Goal: Transaction & Acquisition: Purchase product/service

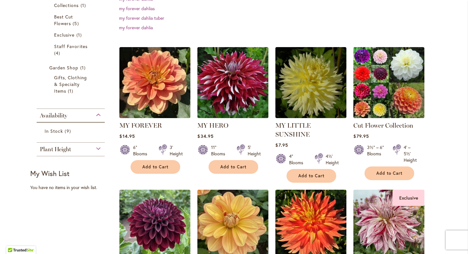
scroll to position [174, 0]
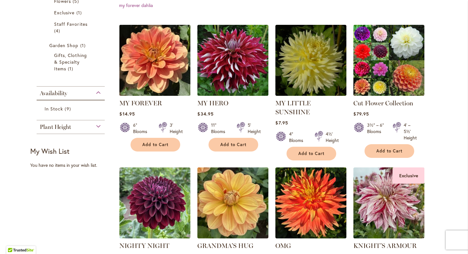
click at [167, 69] on img at bounding box center [155, 60] width 74 height 74
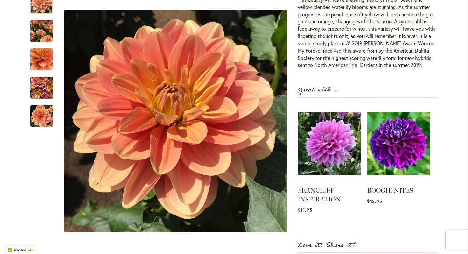
scroll to position [233, 0]
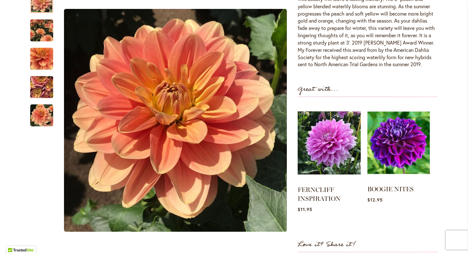
click at [400, 150] on img at bounding box center [398, 143] width 62 height 78
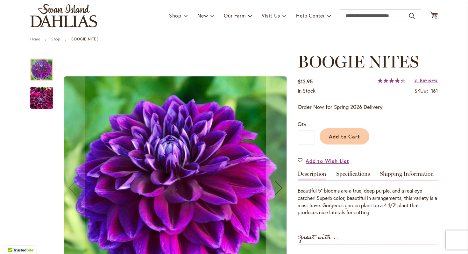
scroll to position [45, 0]
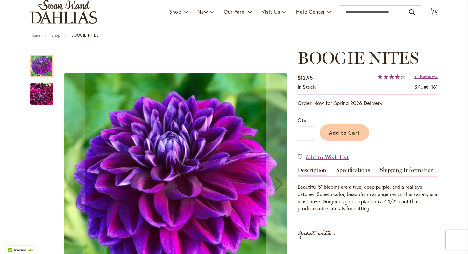
click at [30, 96] on img "BOOGIE NITES" at bounding box center [41, 94] width 23 height 31
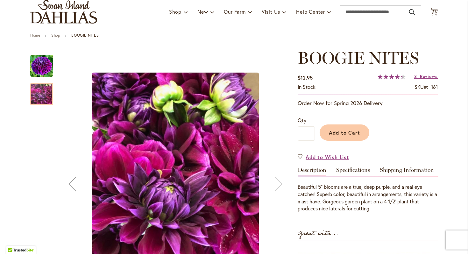
click at [35, 67] on img "BOOGIE NITES" at bounding box center [41, 65] width 23 height 23
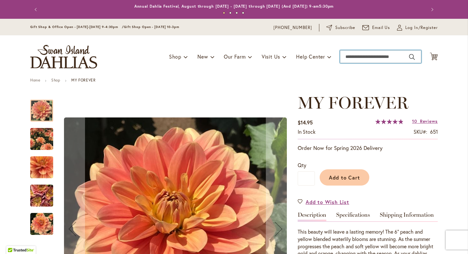
click at [372, 58] on input "Search" at bounding box center [380, 56] width 81 height 13
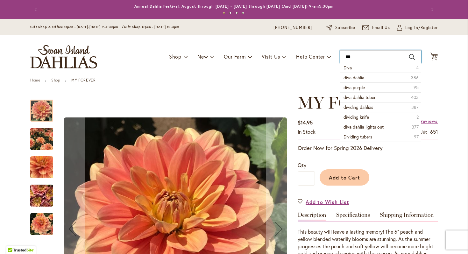
type input "****"
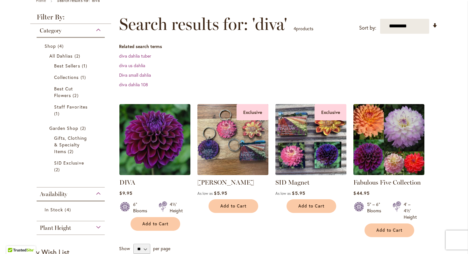
scroll to position [111, 0]
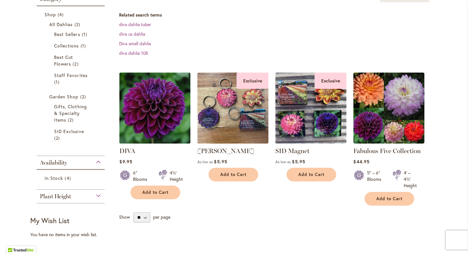
click at [174, 106] on img at bounding box center [155, 108] width 74 height 74
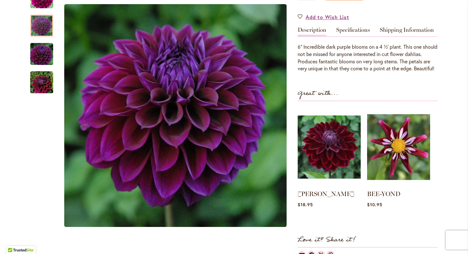
scroll to position [185, 0]
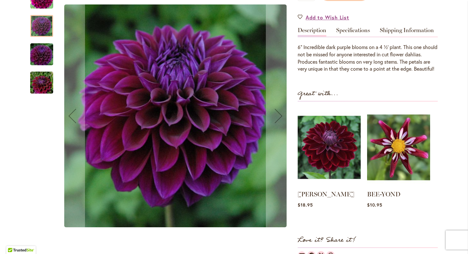
click at [44, 32] on div at bounding box center [41, 26] width 23 height 22
click at [44, 61] on img "Diva" at bounding box center [42, 54] width 46 height 31
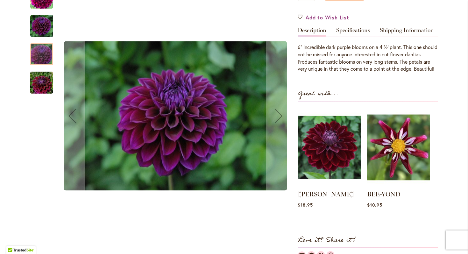
click at [43, 82] on img "Diva" at bounding box center [42, 82] width 46 height 31
